Goal: Navigation & Orientation: Find specific page/section

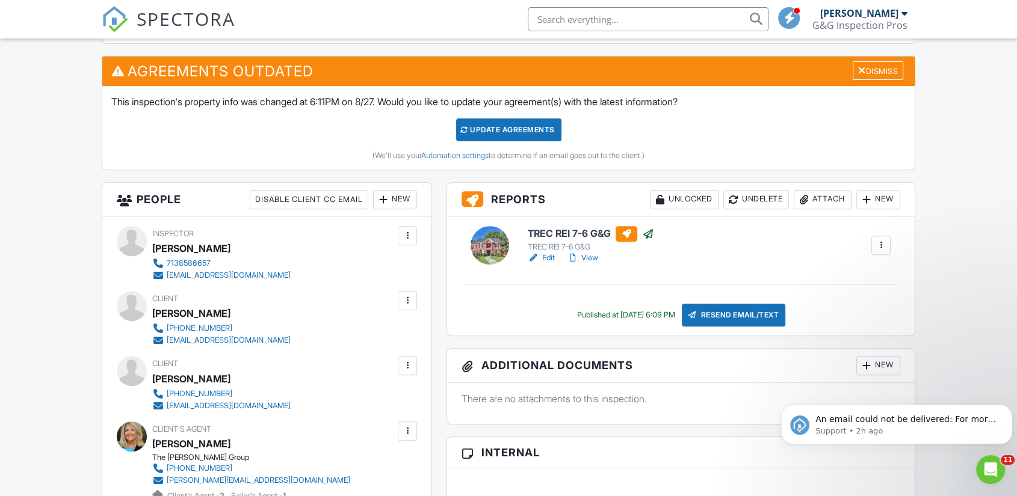
drag, startPoint x: 241, startPoint y: 436, endPoint x: 48, endPoint y: 306, distance: 233.1
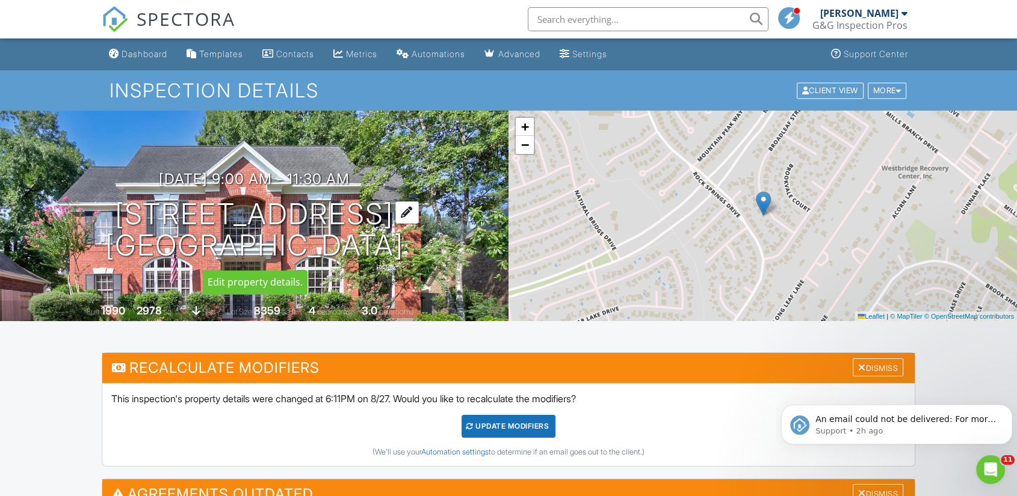
click at [216, 214] on h1 "4218 Broadleaf St Kingwood, TX 77345" at bounding box center [254, 231] width 298 height 64
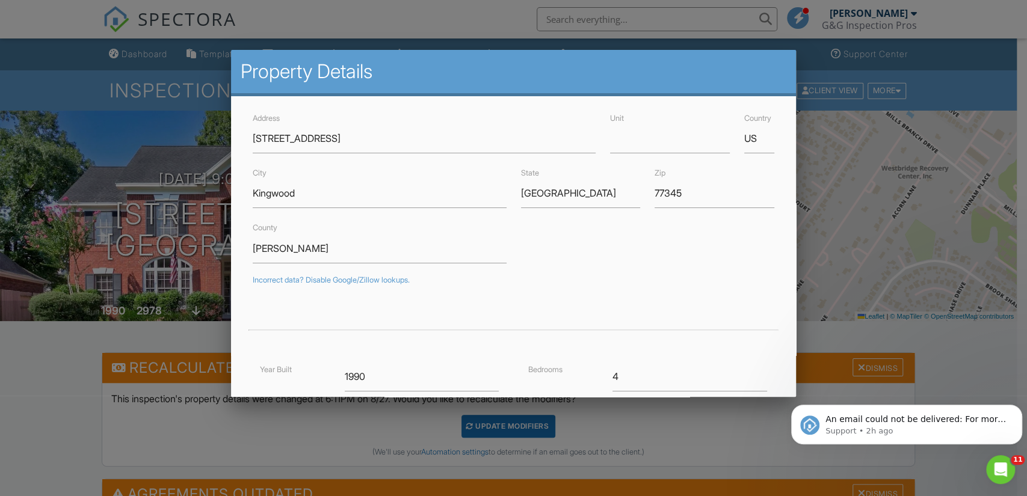
click at [43, 387] on div at bounding box center [513, 250] width 1027 height 620
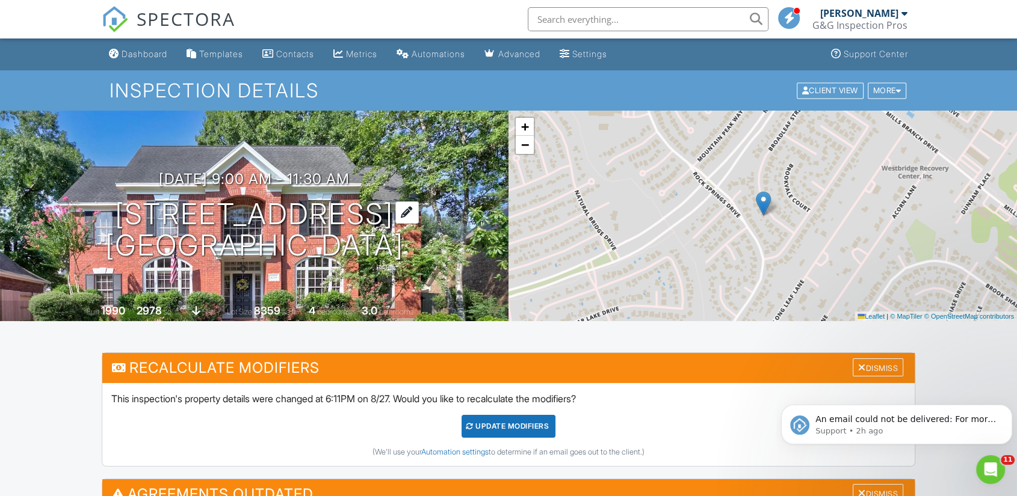
click at [178, 211] on h1 "4218 Broadleaf St Kingwood, TX 77345" at bounding box center [254, 231] width 298 height 64
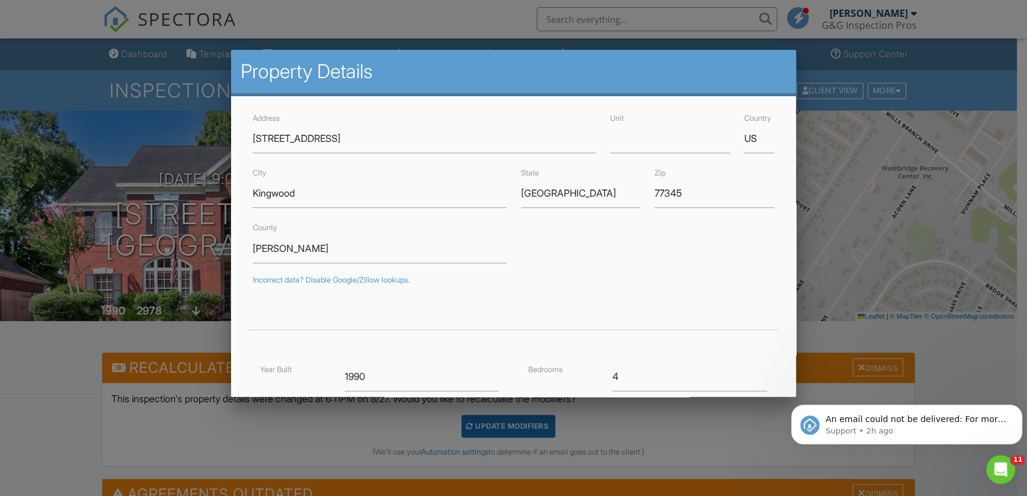
click at [47, 413] on div at bounding box center [513, 250] width 1027 height 620
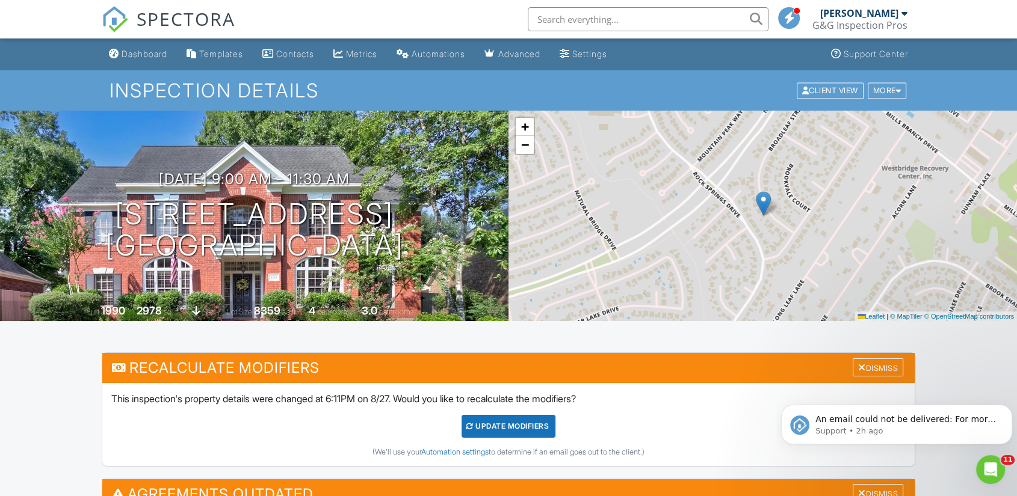
click at [147, 19] on span "SPECTORA" at bounding box center [186, 18] width 99 height 25
